Goal: Transaction & Acquisition: Purchase product/service

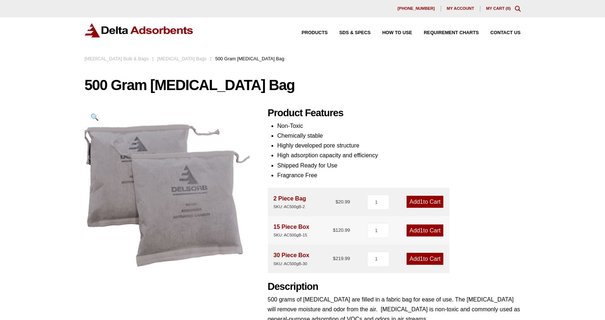
click at [264, 31] on div "Products SDS & SPECS How to Use Requirement Charts Contact Us" at bounding box center [303, 30] width 436 height 14
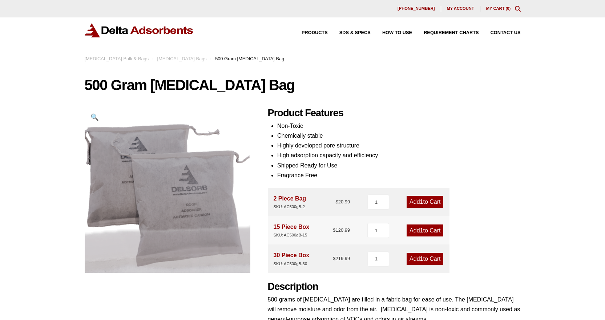
click at [89, 42] on div "Products SDS & SPECS How to Use Requirement Charts Contact Us" at bounding box center [302, 35] width 605 height 37
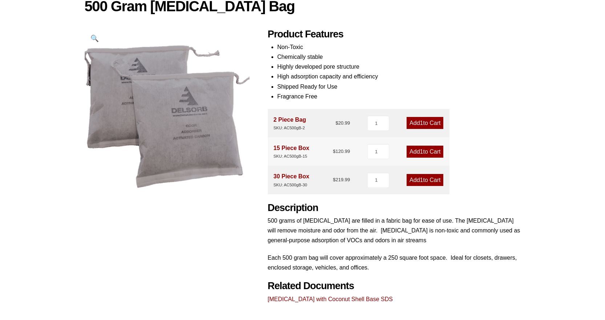
scroll to position [73, 0]
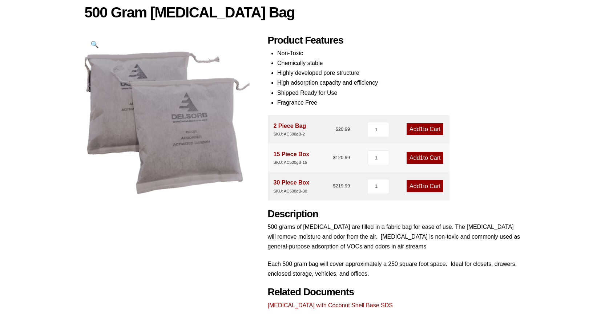
click at [433, 127] on link "Add 1 to Cart" at bounding box center [424, 129] width 37 height 12
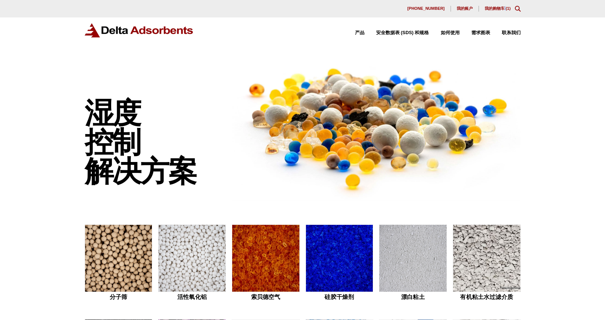
click at [502, 11] on div "630-980-5205 我的账户 我的购物车 ( 1 )" at bounding box center [303, 9] width 436 height 6
click at [493, 6] on div "630-980-5205 我的账户 我的购物车 ( 1 )" at bounding box center [303, 9] width 436 height 6
click at [493, 7] on font "我的购物车 (" at bounding box center [496, 8] width 23 height 4
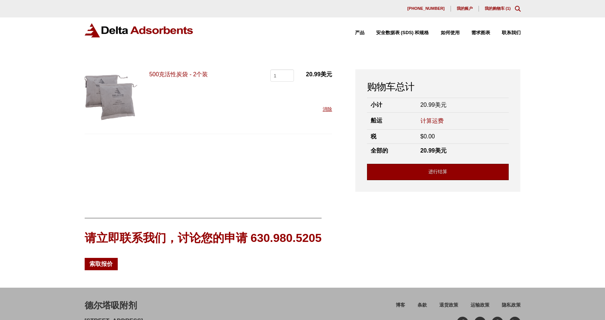
click at [459, 171] on link "进行结算" at bounding box center [438, 172] width 142 height 16
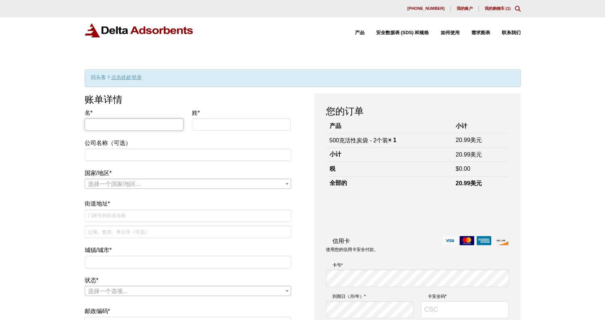
click at [145, 127] on input "名 *" at bounding box center [134, 124] width 99 height 12
click at [146, 126] on input "名 *" at bounding box center [134, 124] width 99 height 12
type input "zhuo"
type input "li"
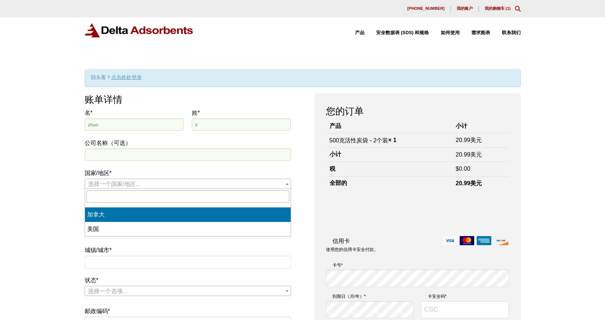
click at [174, 185] on span "选择一个国家/地区..." at bounding box center [188, 184] width 206 height 10
select select "CA"
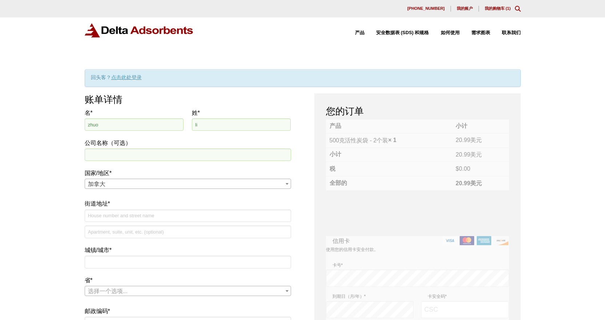
click at [129, 185] on span "加拿大" at bounding box center [188, 184] width 206 height 10
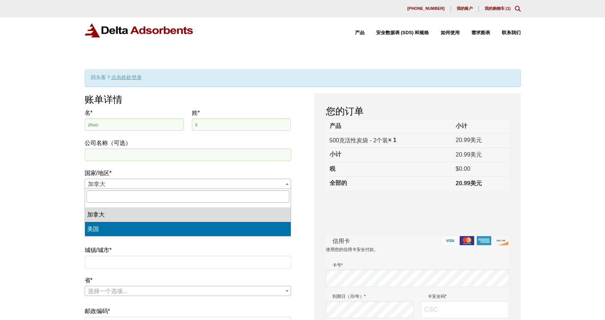
select select "US"
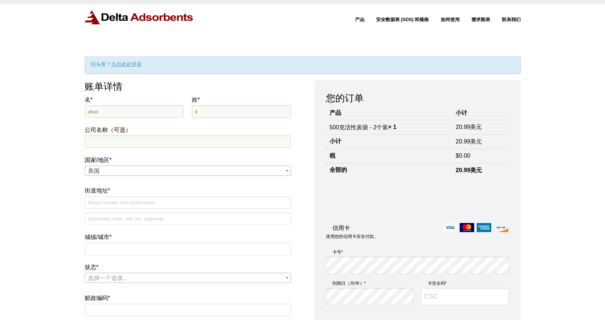
scroll to position [36, 0]
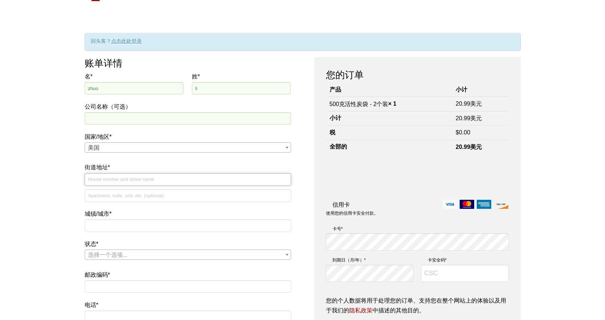
click at [137, 182] on input "街道地址 *" at bounding box center [188, 179] width 206 height 12
type input "1720 research park dr"
type input "1210"
type input "davis"
select select "CA"
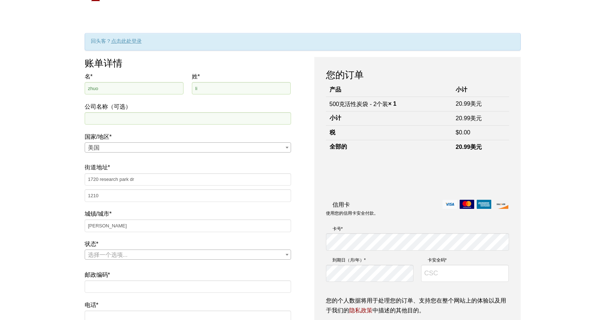
type input "95618"
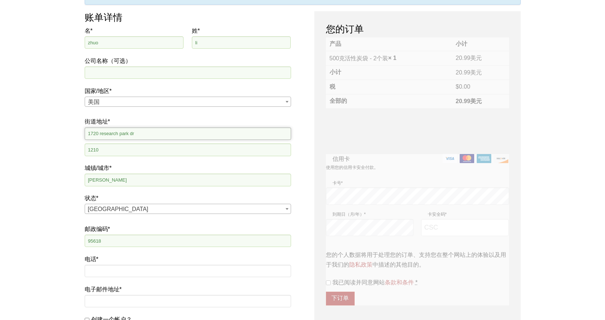
scroll to position [109, 0]
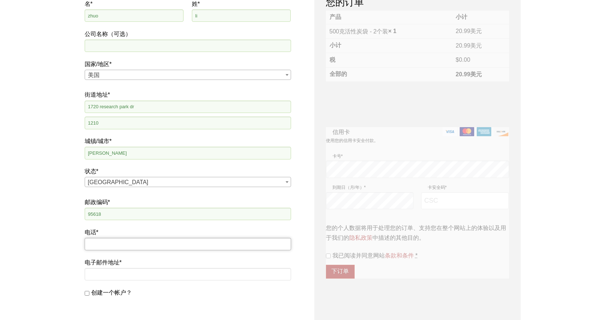
click at [118, 246] on input "电话 *" at bounding box center [188, 244] width 206 height 12
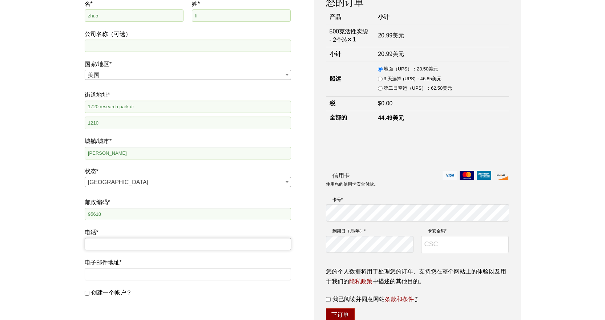
click at [159, 239] on input "电话 *" at bounding box center [188, 244] width 206 height 12
type input "4243124757"
type input "[EMAIL_ADDRESS][DOMAIN_NAME]"
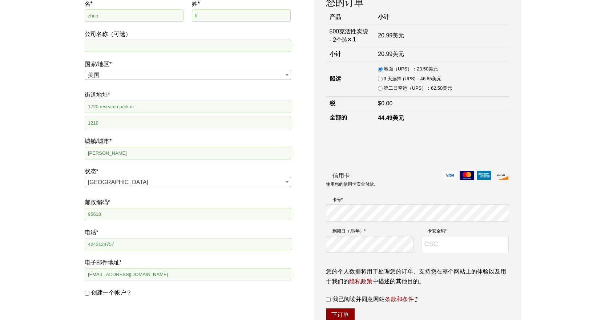
click at [44, 134] on div "我们的网站检测到您正在使用过时的浏览器，这将阻止您访问某些功能。为了获得最佳的整体用户体验，请使用以下浏览器之一访问我们的网站。 铬合金 火狐 边缘 Safa…" at bounding box center [302, 248] width 605 height 714
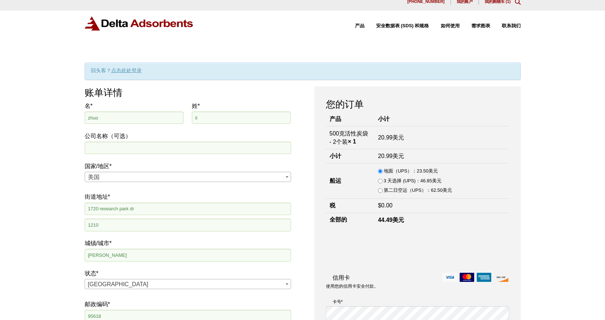
scroll to position [0, 0]
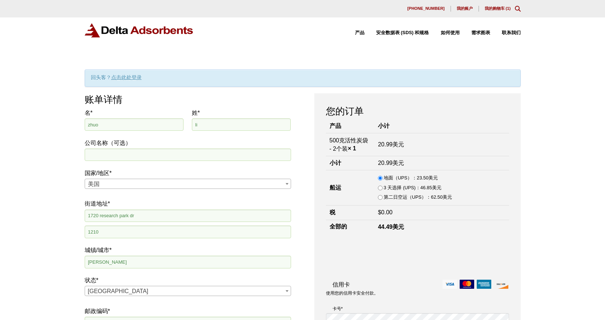
click at [382, 187] on input "3 天选择 (UPS)： 46.85 美元" at bounding box center [380, 188] width 5 height 5
radio input "true"
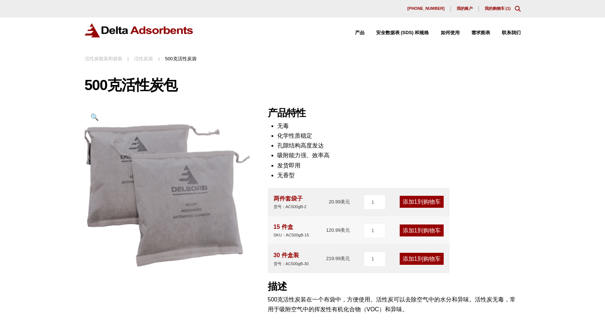
drag, startPoint x: 533, startPoint y: 81, endPoint x: 511, endPoint y: 59, distance: 31.1
click at [533, 80] on div "我们的网站检测到您正在使用过时的浏览器，这将阻止您访问某些功能。为了获得最佳的整体用户体验，请使用以下浏览器之一访问我们的网站。 铬合金 火狐 边缘 Safa…" at bounding box center [302, 269] width 605 height 538
click at [504, 8] on font "我的购物车 (" at bounding box center [496, 8] width 23 height 4
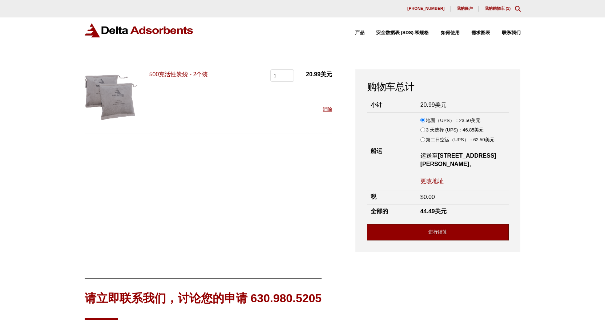
click at [447, 229] on link "进行结算" at bounding box center [438, 232] width 142 height 16
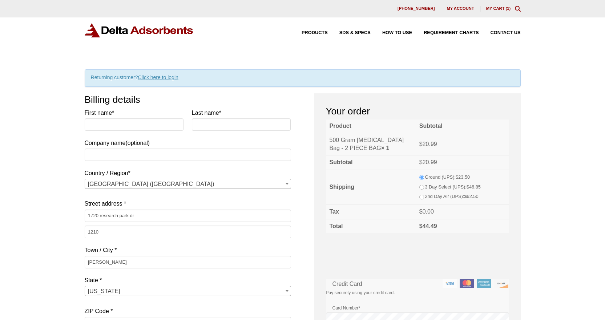
select select "CA"
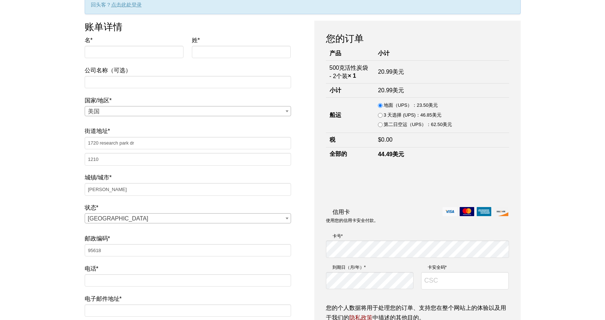
scroll to position [36, 0]
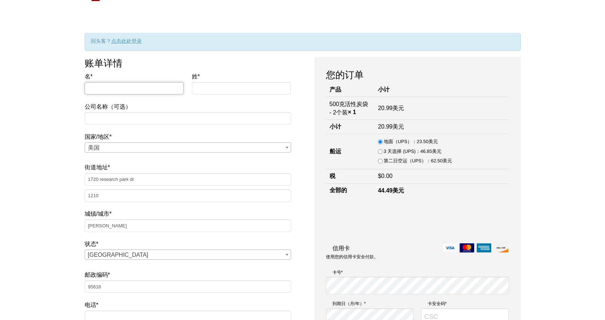
click at [119, 87] on input "名 *" at bounding box center [134, 88] width 99 height 12
type input "zhuo"
click at [239, 92] on input "姓 *" at bounding box center [241, 88] width 99 height 12
type input "li"
click at [562, 127] on div "我们的网站检测到您正在使用过时的浏览器，这将阻止您访问某些功能。为了获得最佳的整体用户体验，请使用以下浏览器之一访问我们的网站。 铬合金 火狐 边缘 Safa…" at bounding box center [302, 321] width 605 height 714
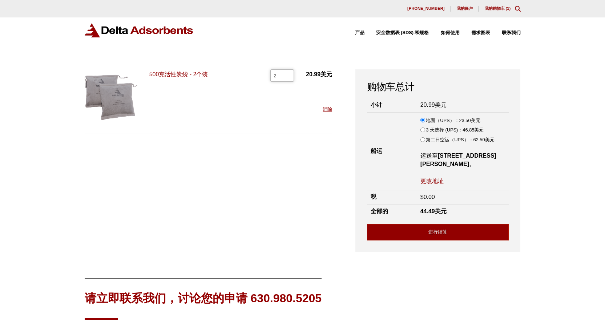
type input "2"
click at [287, 73] on input "2" at bounding box center [282, 75] width 24 height 12
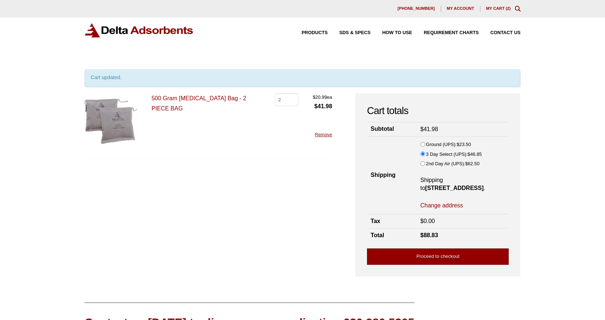
click at [458, 256] on link "Proceed to checkout" at bounding box center [438, 256] width 142 height 16
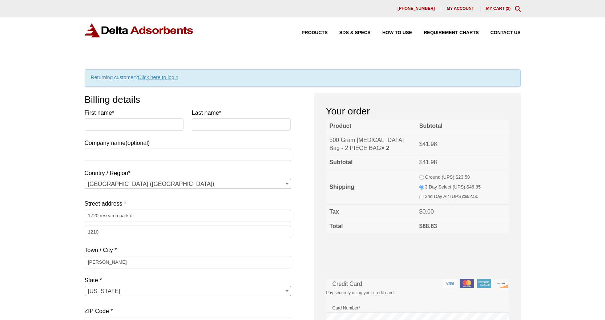
select select "CA"
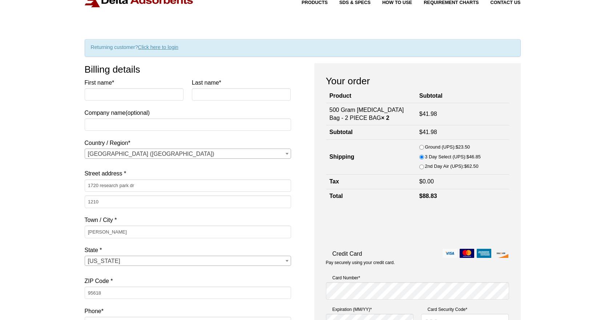
scroll to position [36, 0]
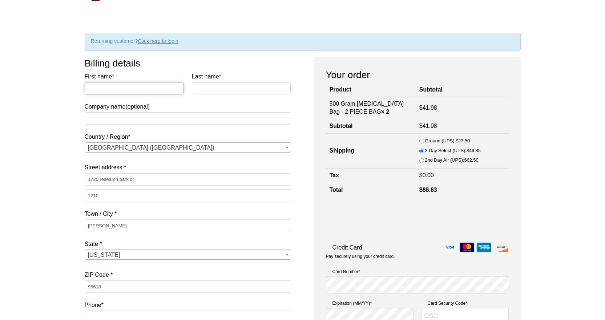
click at [141, 90] on input "First name *" at bounding box center [134, 88] width 99 height 12
click at [153, 86] on input "z" at bounding box center [134, 88] width 99 height 12
type input "zhuo"
type input "li"
click at [167, 120] on input "Company name (optional)" at bounding box center [188, 118] width 206 height 12
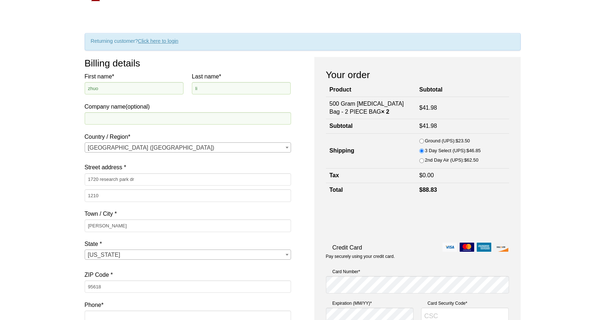
click at [24, 140] on div "Our website has detected that you are using an outdated browser that will preve…" at bounding box center [302, 321] width 605 height 714
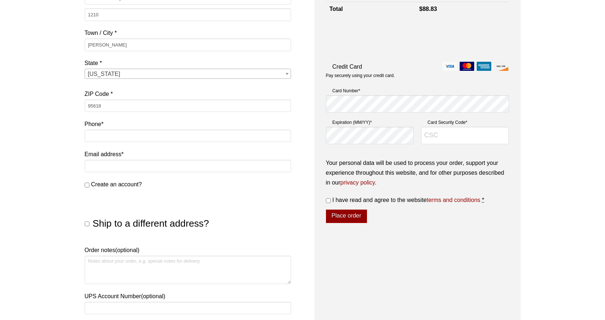
scroll to position [218, 0]
click at [139, 128] on p "Phone *" at bounding box center [188, 131] width 206 height 27
click at [135, 137] on input "Phone *" at bounding box center [188, 135] width 206 height 12
type input "4243124757"
type input "[EMAIL_ADDRESS][DOMAIN_NAME]"
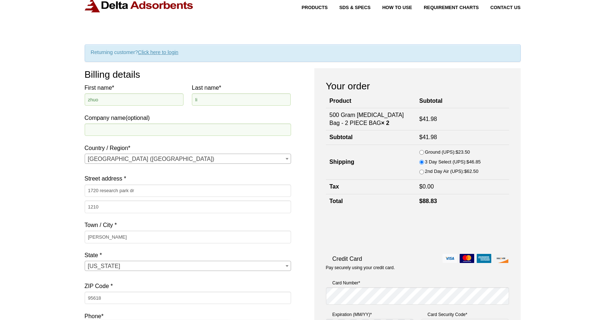
scroll to position [169, 0]
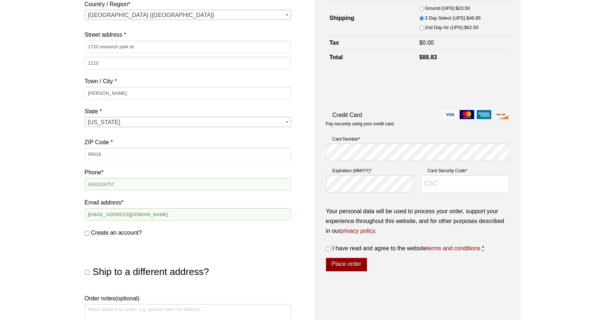
click at [116, 232] on span "Create an account?" at bounding box center [116, 233] width 51 height 6
click at [89, 232] on input "Create an account?" at bounding box center [87, 233] width 5 height 5
checkbox input "true"
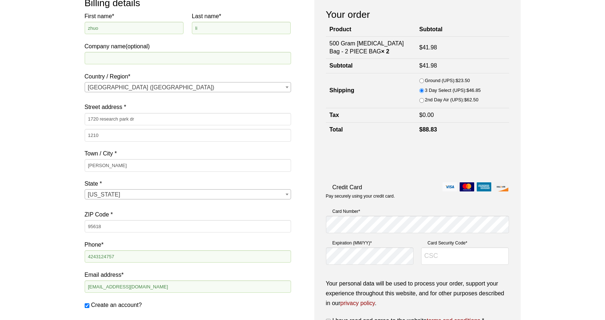
scroll to position [96, 0]
click at [479, 256] on input "Card Security Code *" at bounding box center [465, 256] width 88 height 17
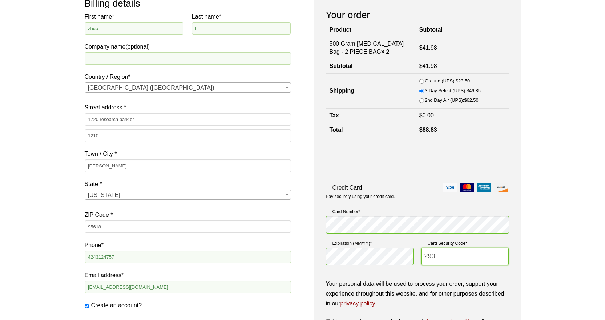
type input "290"
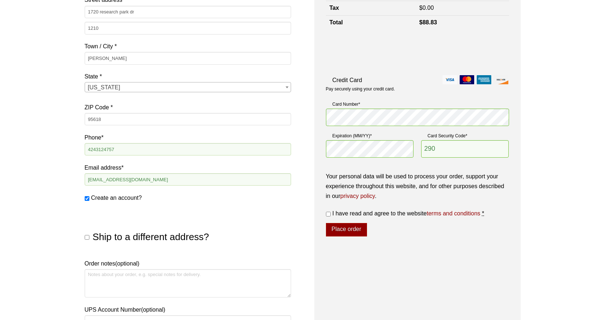
scroll to position [205, 0]
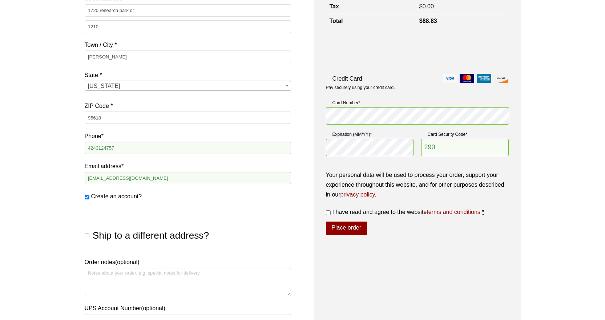
click at [323, 212] on div "Your order Product Subtotal 500 Gram Activated Carbon Bag - 2 PIECE BAG × 2 $ 4…" at bounding box center [417, 110] width 206 height 445
click at [327, 214] on input "I have read and agree to the website terms and conditions *" at bounding box center [328, 212] width 5 height 5
checkbox input "true"
click at [348, 230] on button "Place order" at bounding box center [346, 229] width 41 height 14
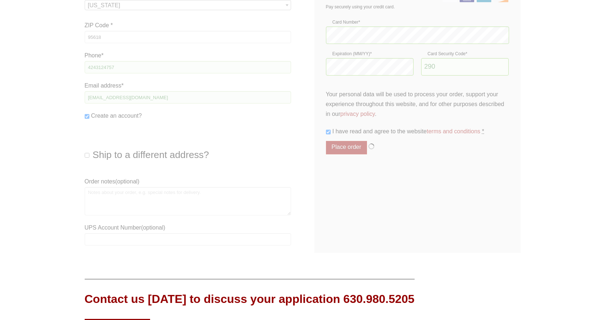
scroll to position [291, 0]
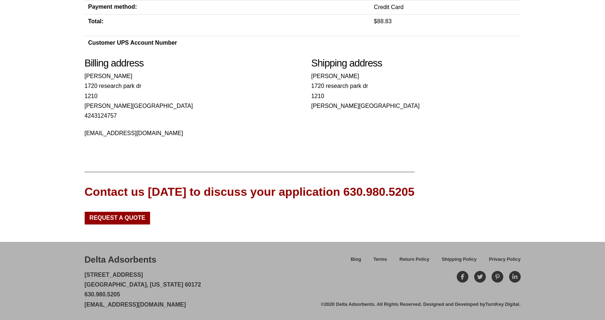
scroll to position [230, 0]
